Goal: Transaction & Acquisition: Purchase product/service

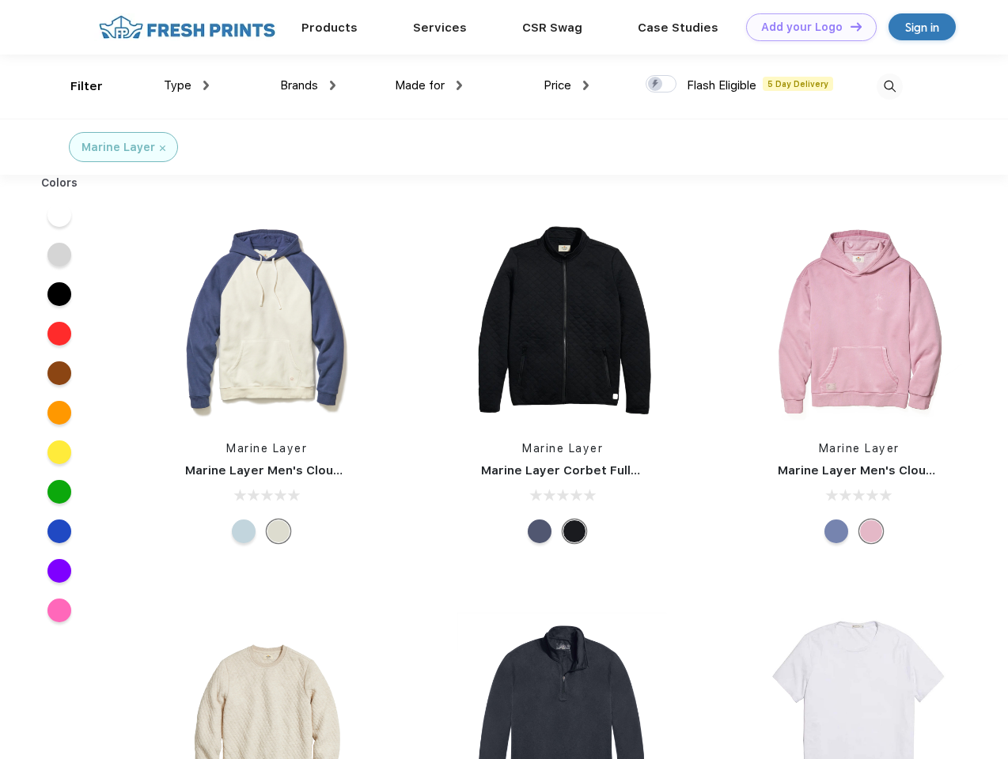
click at [805, 27] on link "Add your Logo Design Tool" at bounding box center [811, 27] width 131 height 28
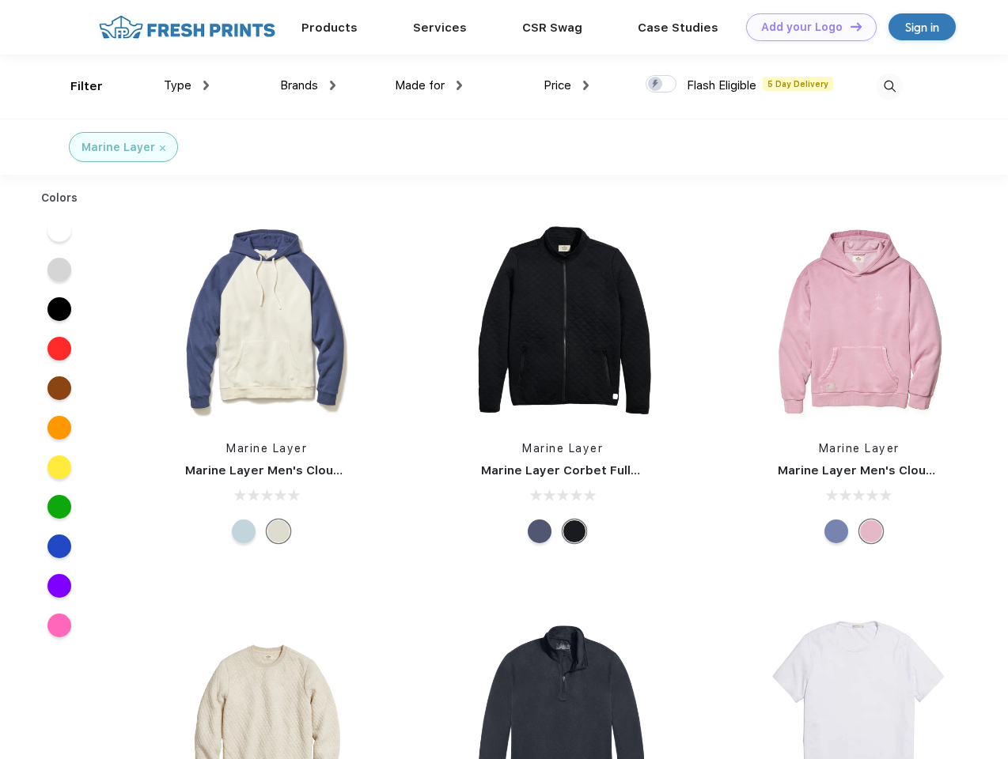
click at [0, 0] on div "Design Tool" at bounding box center [0, 0] width 0 height 0
click at [849, 26] on link "Add your Logo Design Tool" at bounding box center [811, 27] width 131 height 28
click at [76, 86] on div "Filter" at bounding box center [86, 87] width 32 height 18
click at [187, 85] on span "Type" at bounding box center [178, 85] width 28 height 14
click at [308, 85] on span "Brands" at bounding box center [299, 85] width 38 height 14
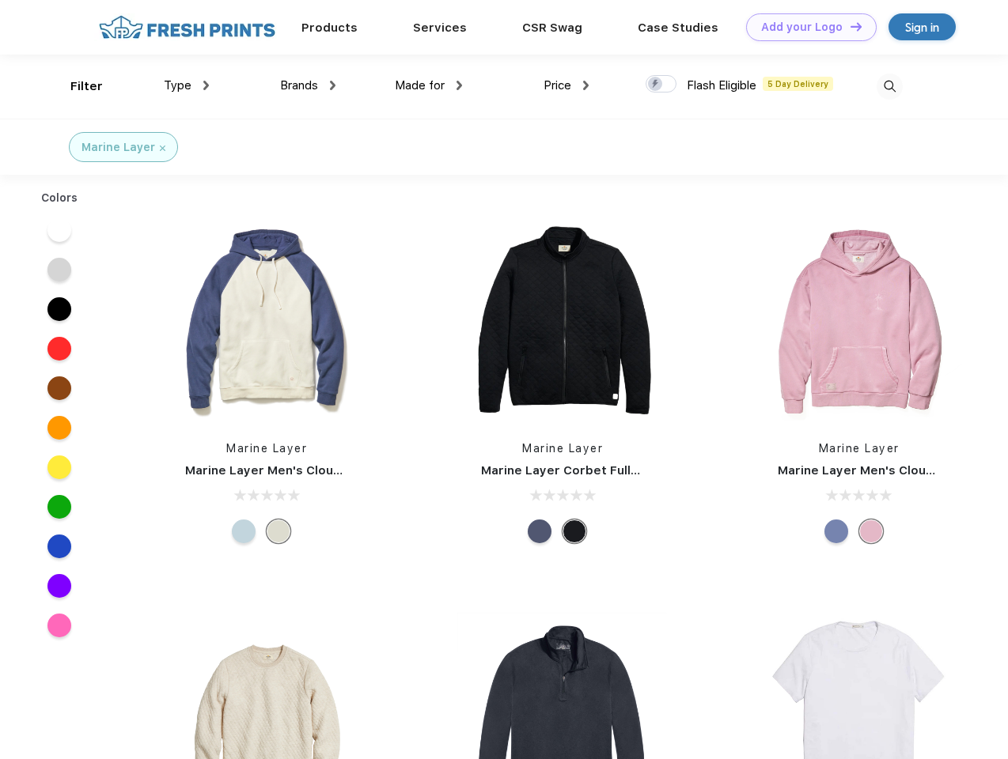
click at [429, 85] on span "Made for" at bounding box center [420, 85] width 50 height 14
click at [566, 85] on span "Price" at bounding box center [557, 85] width 28 height 14
click at [661, 85] on div at bounding box center [661, 83] width 31 height 17
click at [656, 85] on input "checkbox" at bounding box center [651, 79] width 10 height 10
click at [889, 86] on img at bounding box center [889, 87] width 26 height 26
